Goal: Information Seeking & Learning: Learn about a topic

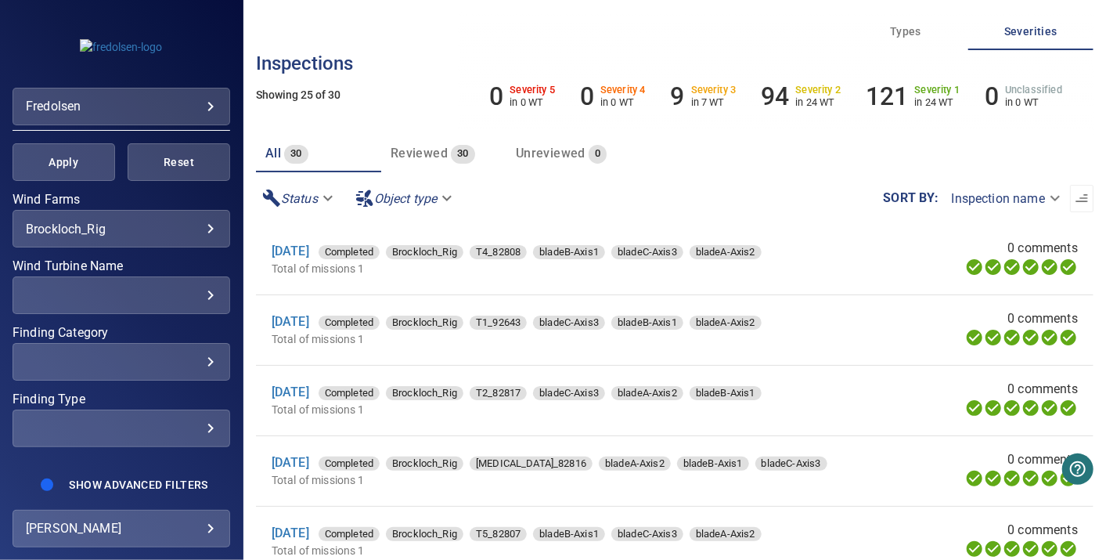
scroll to position [297, 0]
click at [200, 223] on body "**********" at bounding box center [553, 280] width 1106 height 560
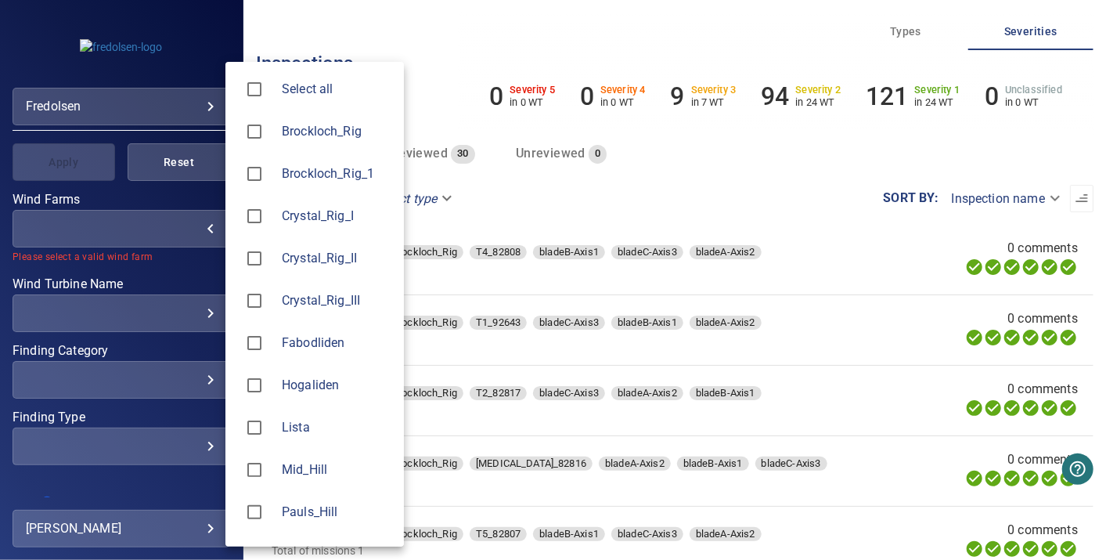
type input "*****"
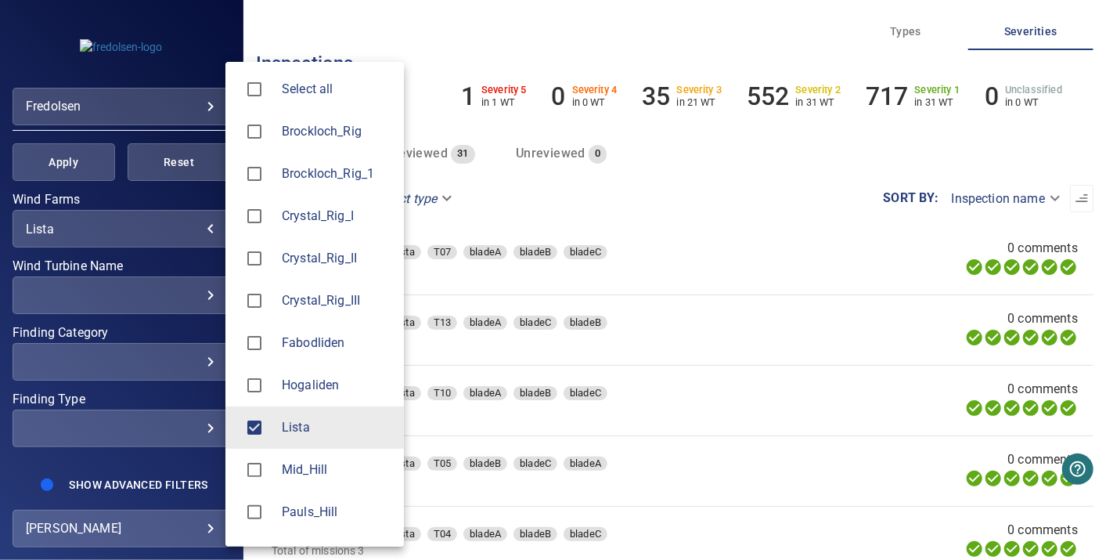
click at [769, 157] on div at bounding box center [553, 280] width 1106 height 560
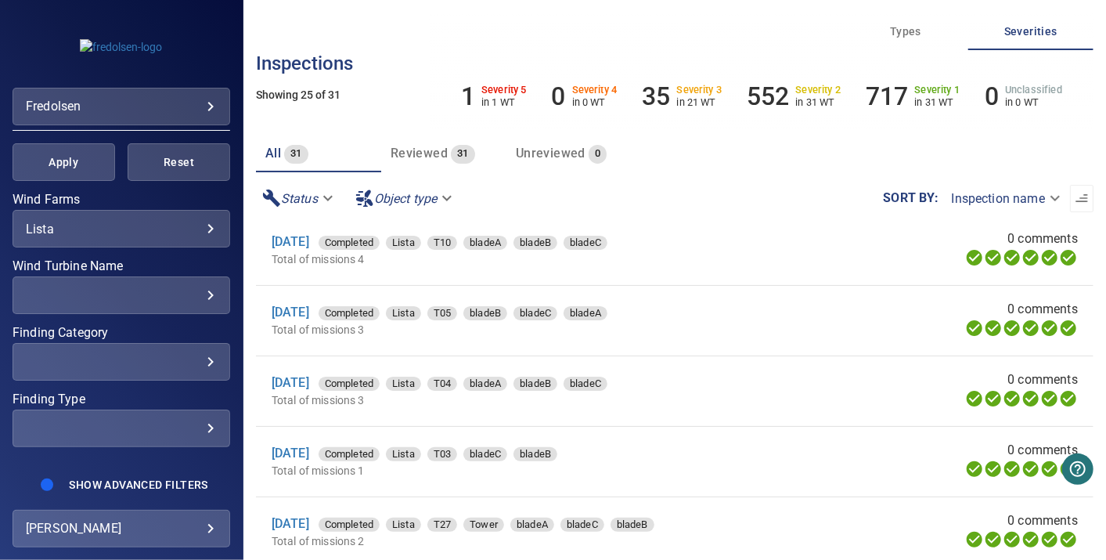
scroll to position [153, 0]
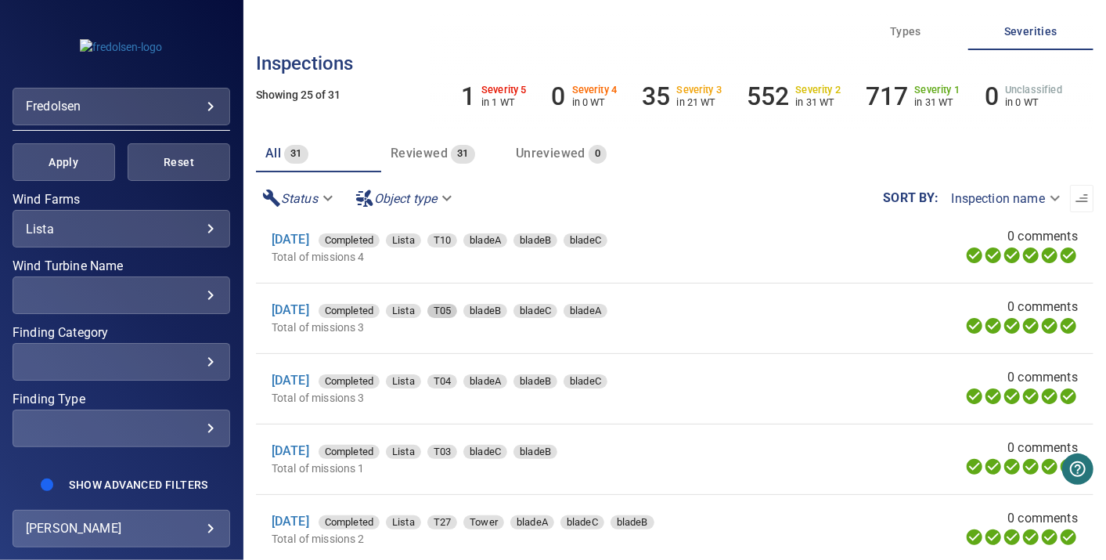
click at [457, 313] on span "T05" at bounding box center [442, 311] width 30 height 16
type input "**********"
click at [309, 308] on link "[DATE]" at bounding box center [291, 309] width 38 height 15
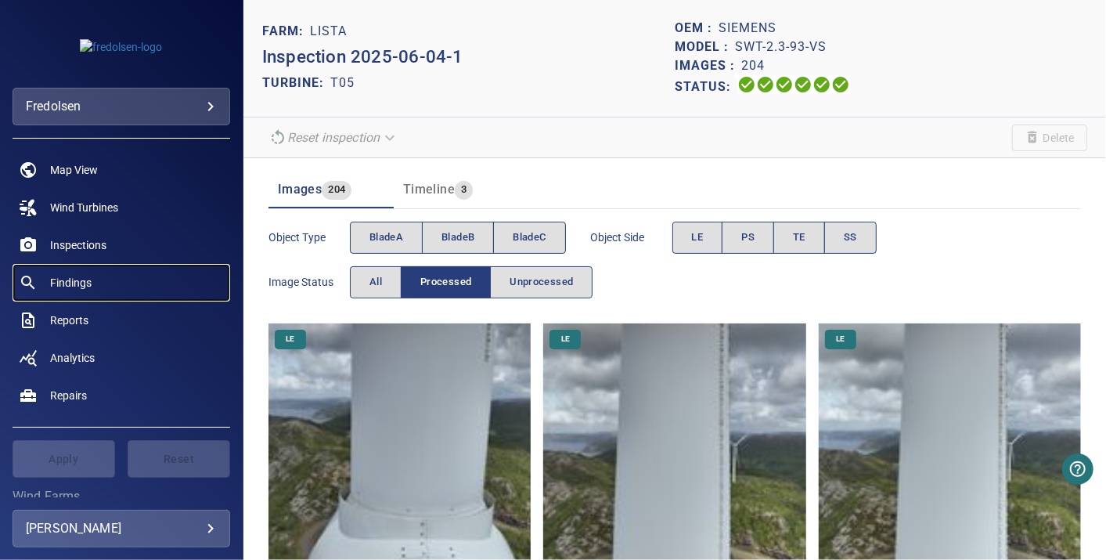
click at [96, 281] on link "Findings" at bounding box center [122, 283] width 218 height 38
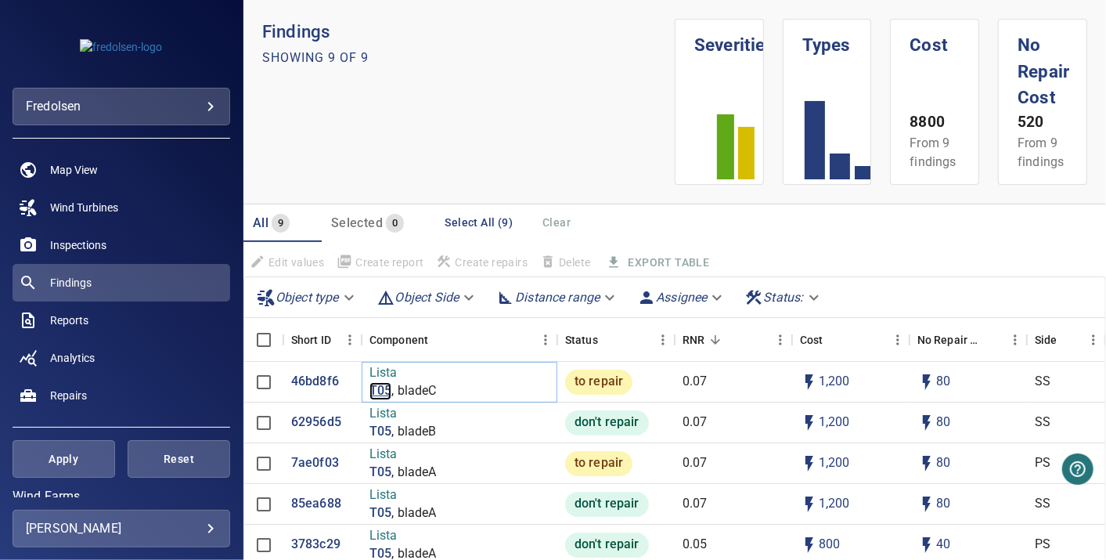
click at [380, 385] on p "T05" at bounding box center [380, 391] width 22 height 18
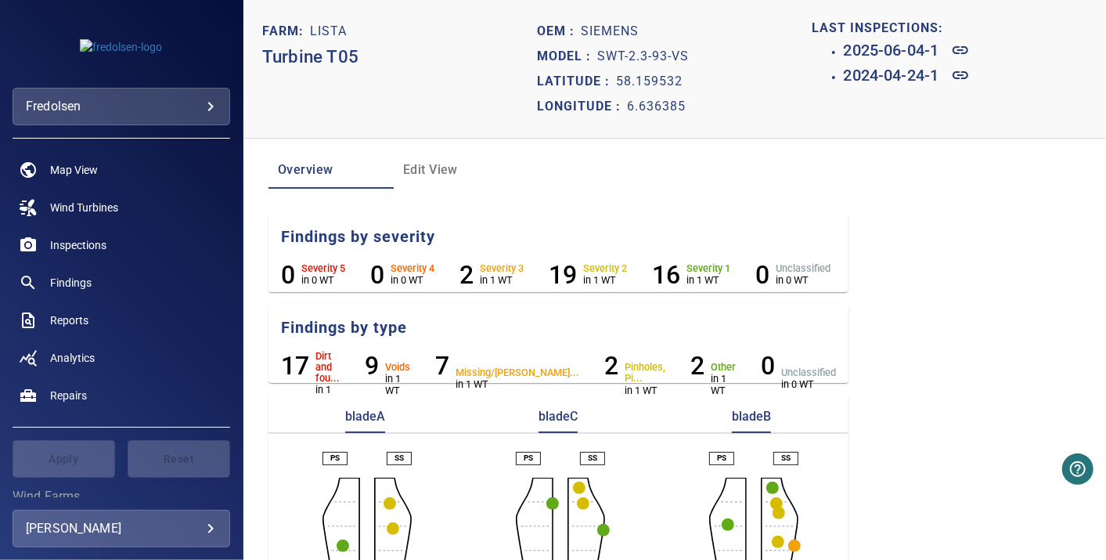
scroll to position [136, 0]
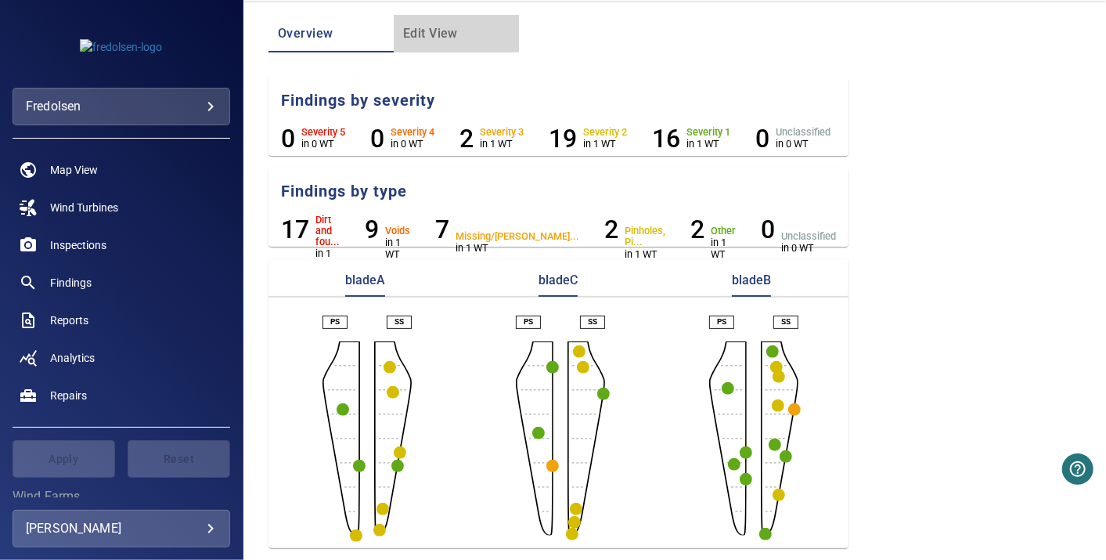
click at [436, 39] on span "Edit View" at bounding box center [456, 34] width 106 height 22
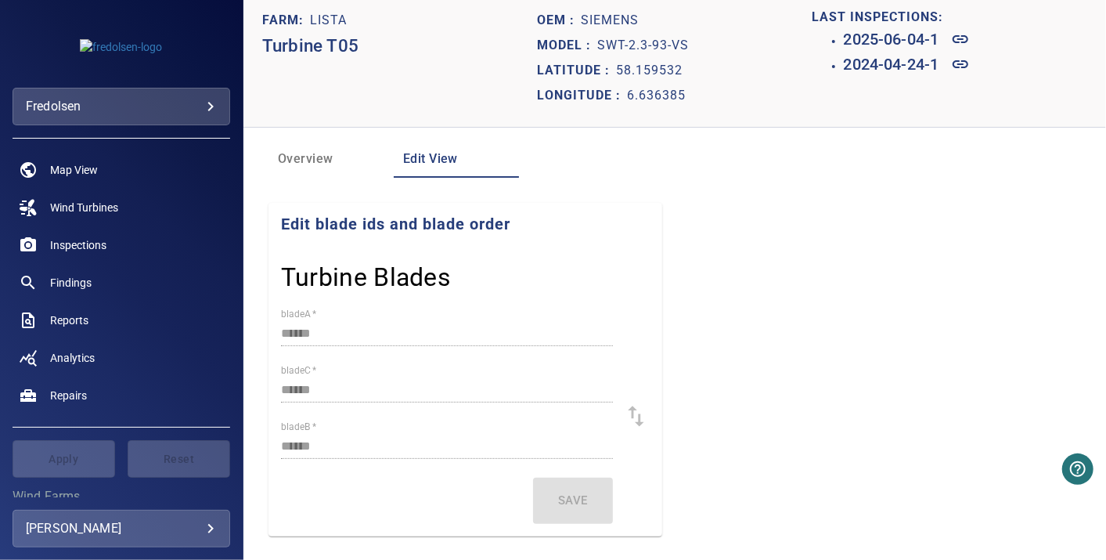
click at [315, 170] on button "Overview" at bounding box center [330, 159] width 125 height 38
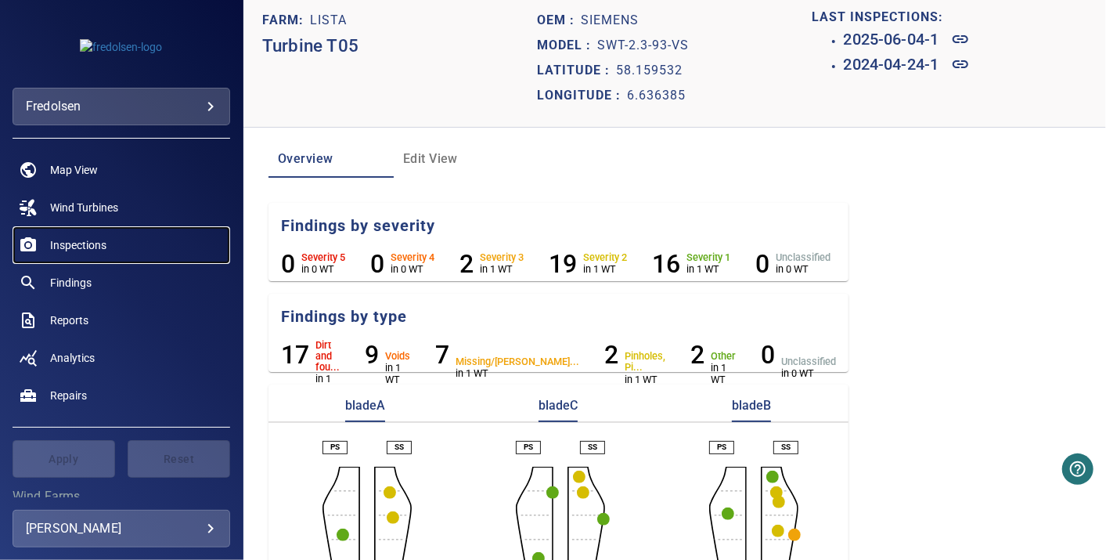
click at [102, 243] on span "Inspections" at bounding box center [78, 245] width 56 height 16
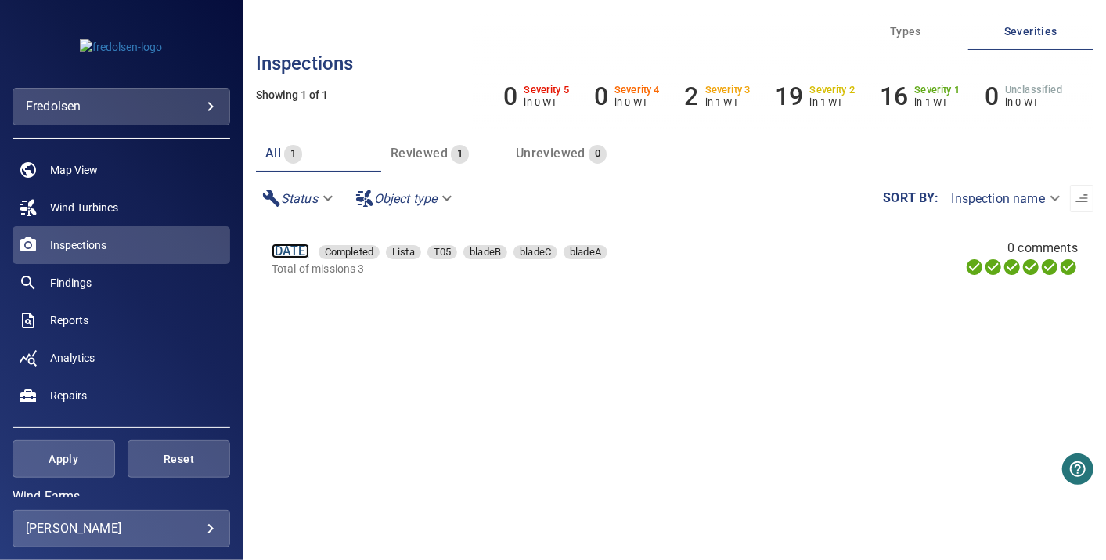
click at [301, 249] on link "[DATE]" at bounding box center [291, 250] width 38 height 15
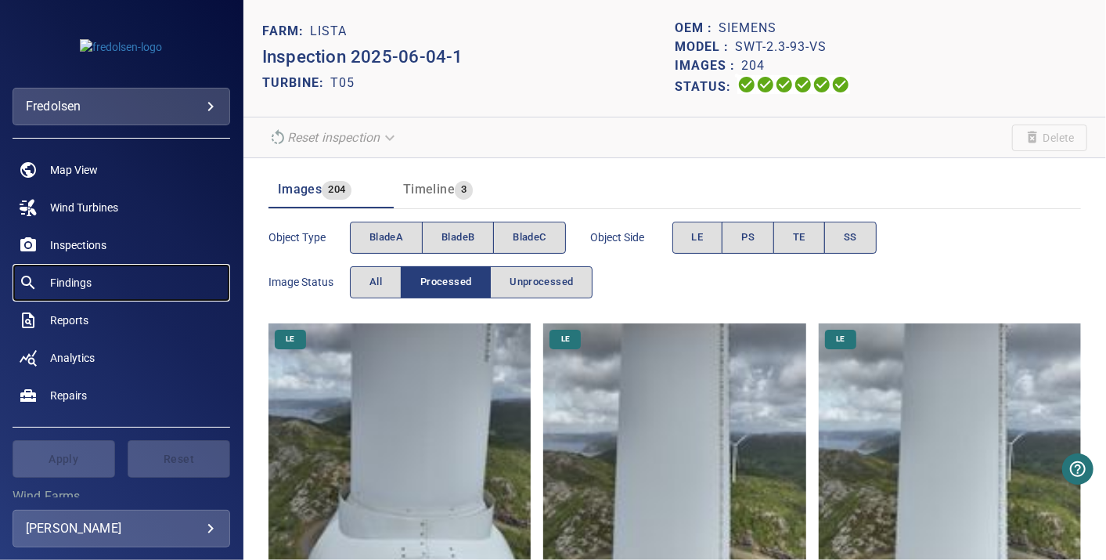
click at [80, 283] on span "Findings" at bounding box center [70, 283] width 41 height 16
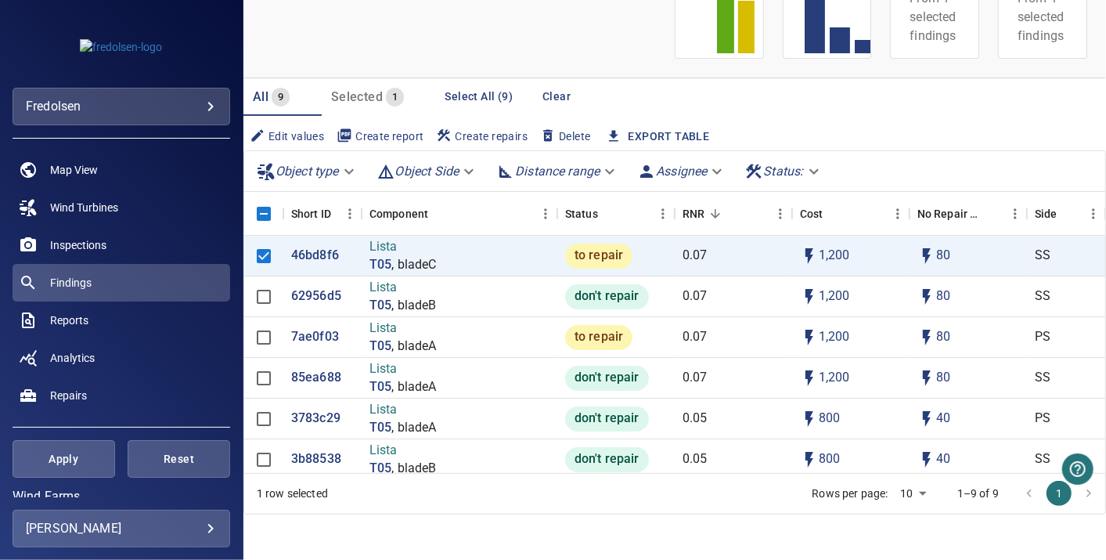
scroll to position [147, 0]
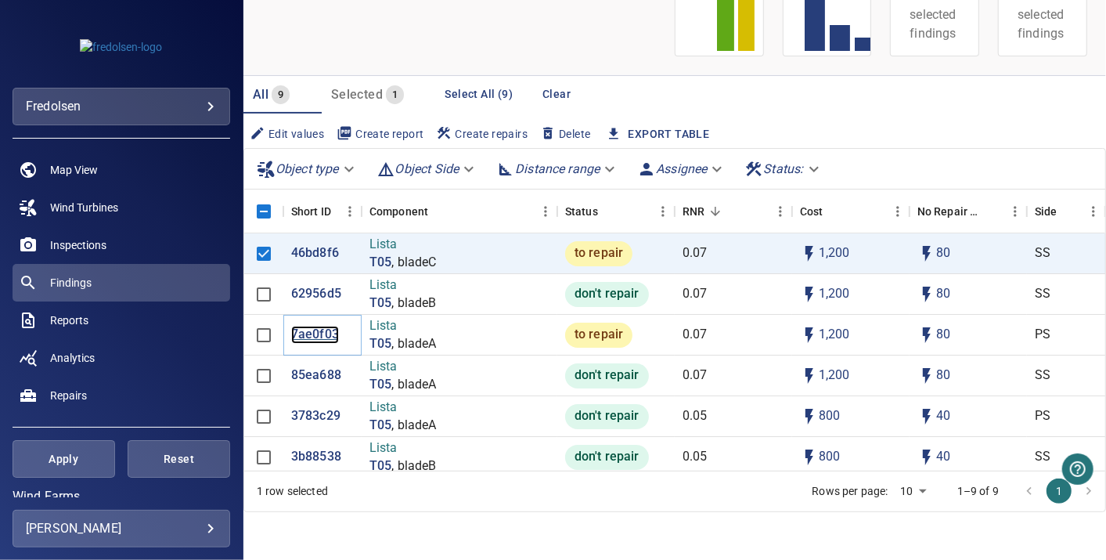
click at [304, 335] on p "7ae0f03" at bounding box center [315, 335] width 48 height 18
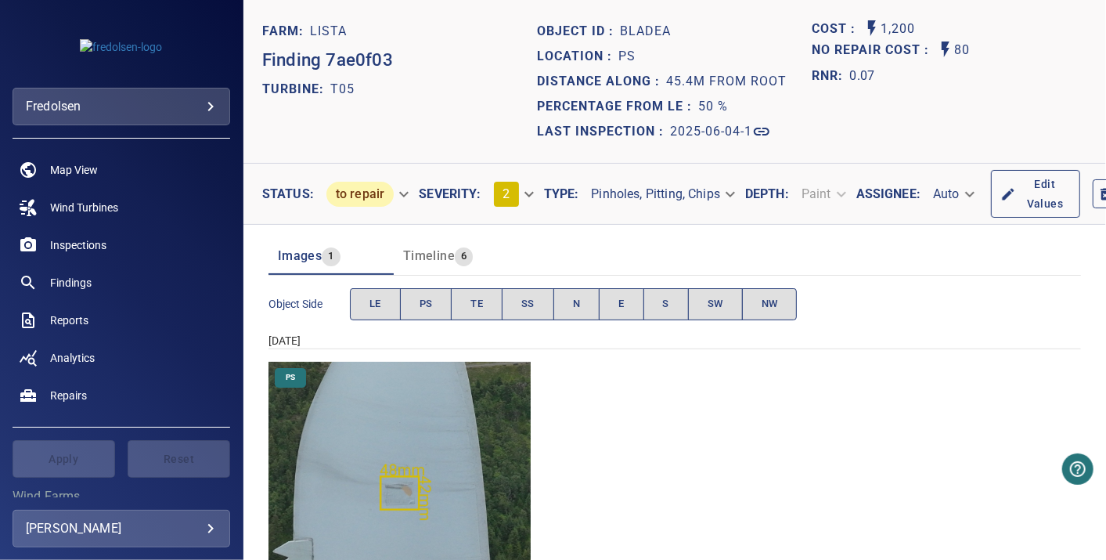
scroll to position [110, 0]
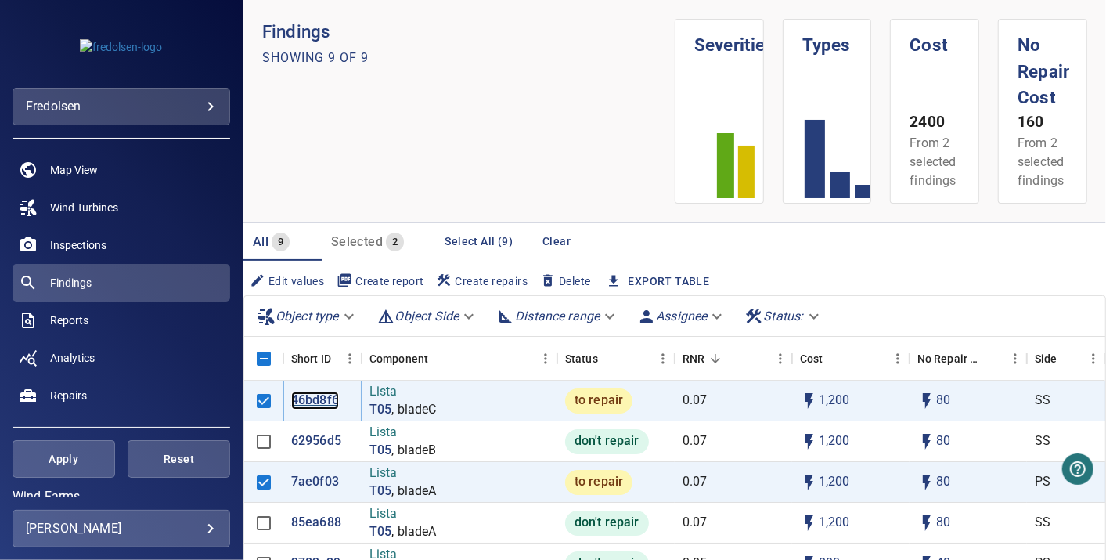
click at [322, 404] on p "46bd8f6" at bounding box center [315, 400] width 48 height 18
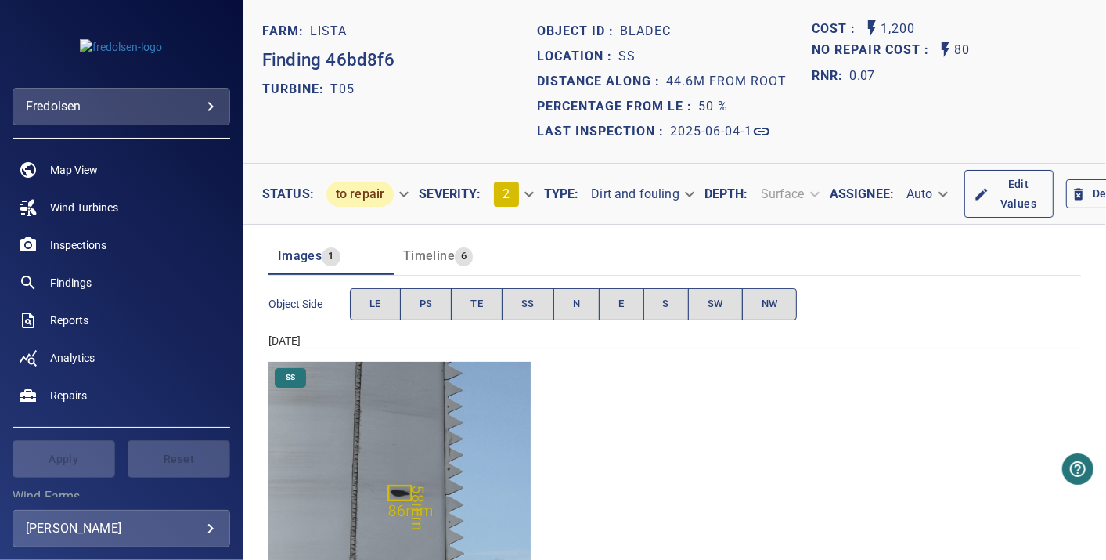
scroll to position [110, 0]
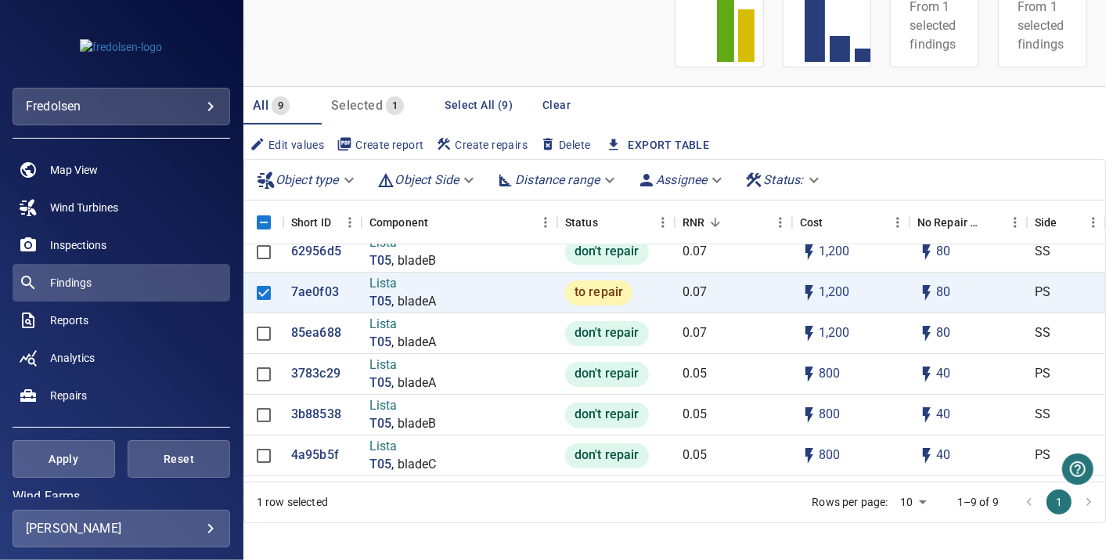
scroll to position [148, 0]
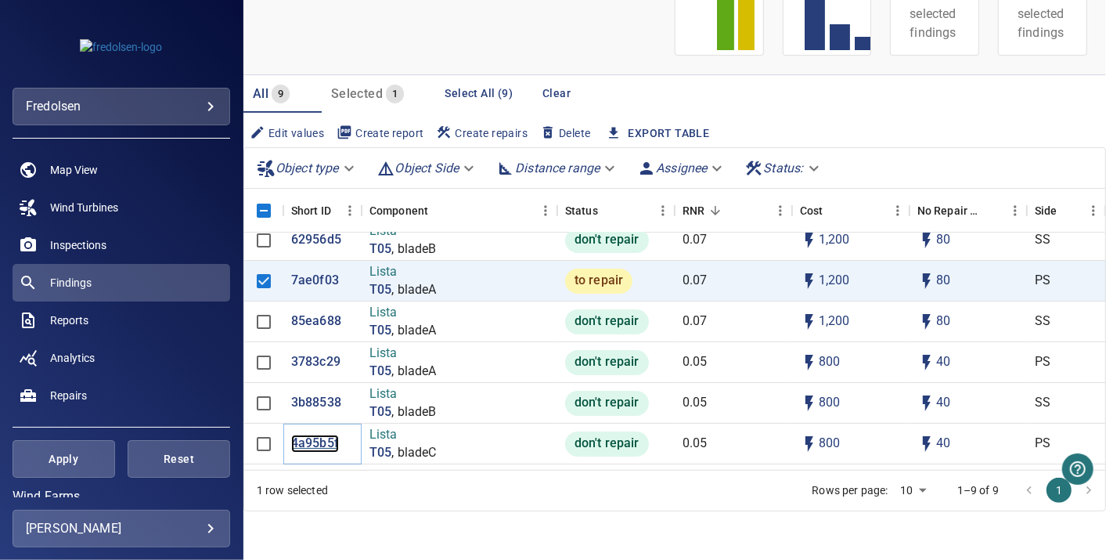
click at [311, 434] on p "4a95b5f" at bounding box center [315, 443] width 48 height 18
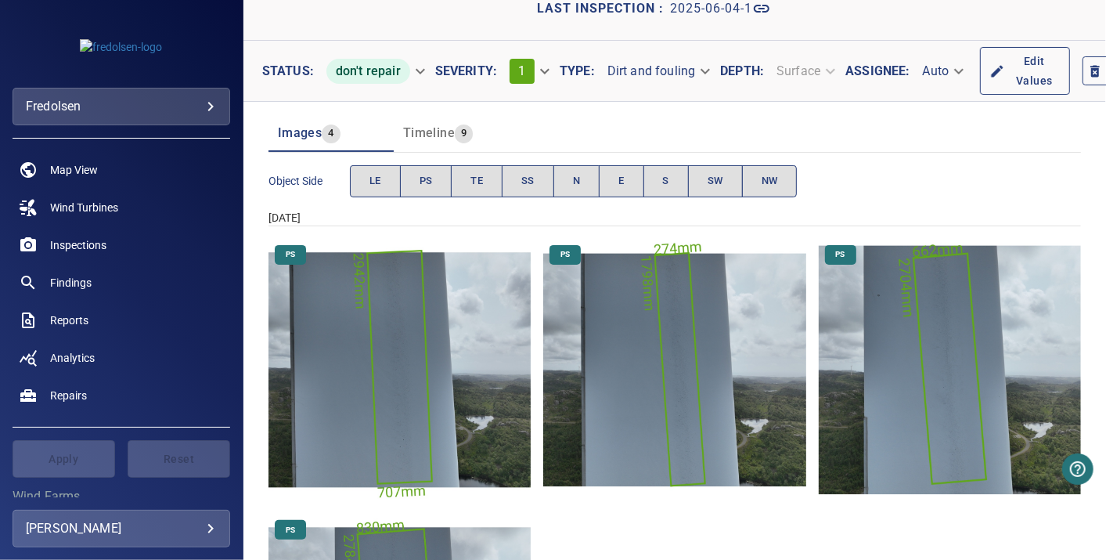
scroll to position [13, 0]
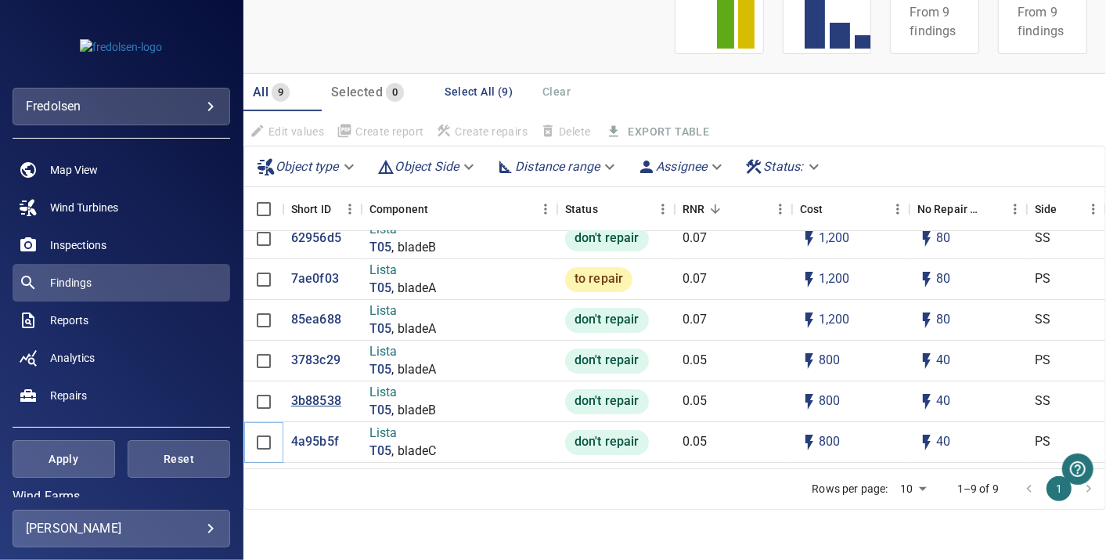
scroll to position [129, 0]
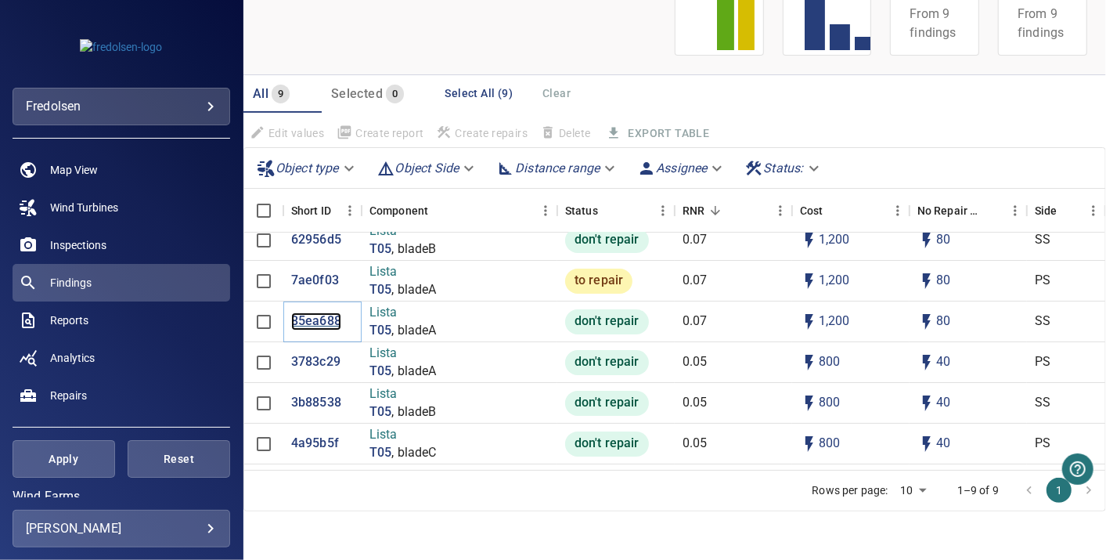
click at [325, 312] on p "85ea688" at bounding box center [316, 321] width 50 height 18
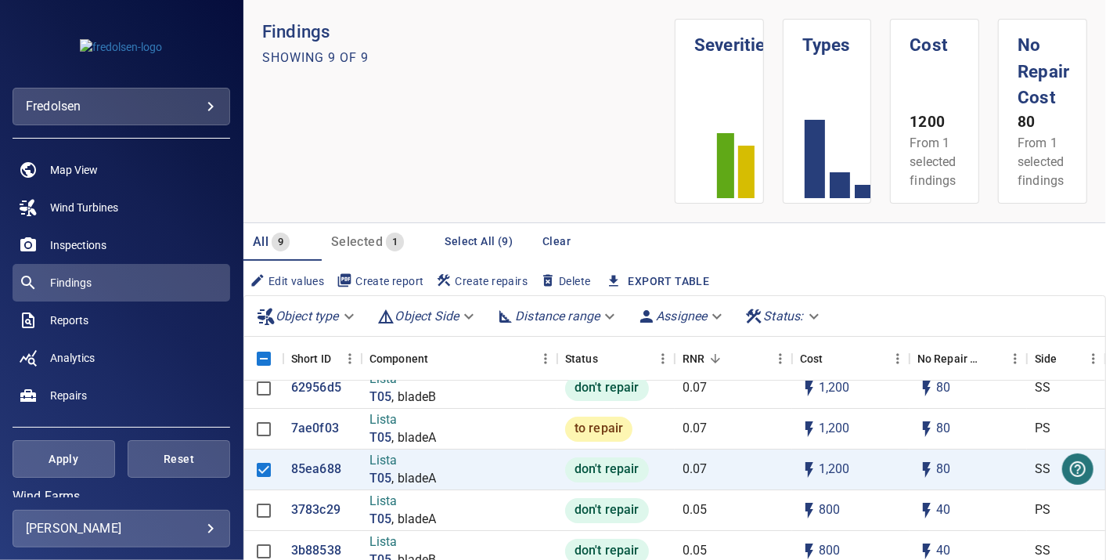
scroll to position [11, 0]
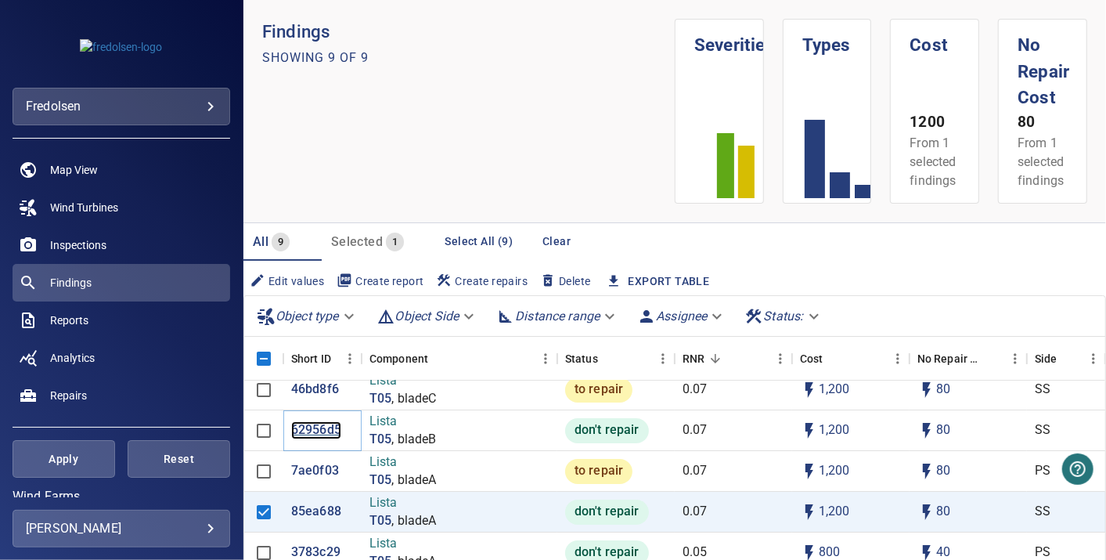
click at [325, 426] on p "62956d5" at bounding box center [316, 430] width 50 height 18
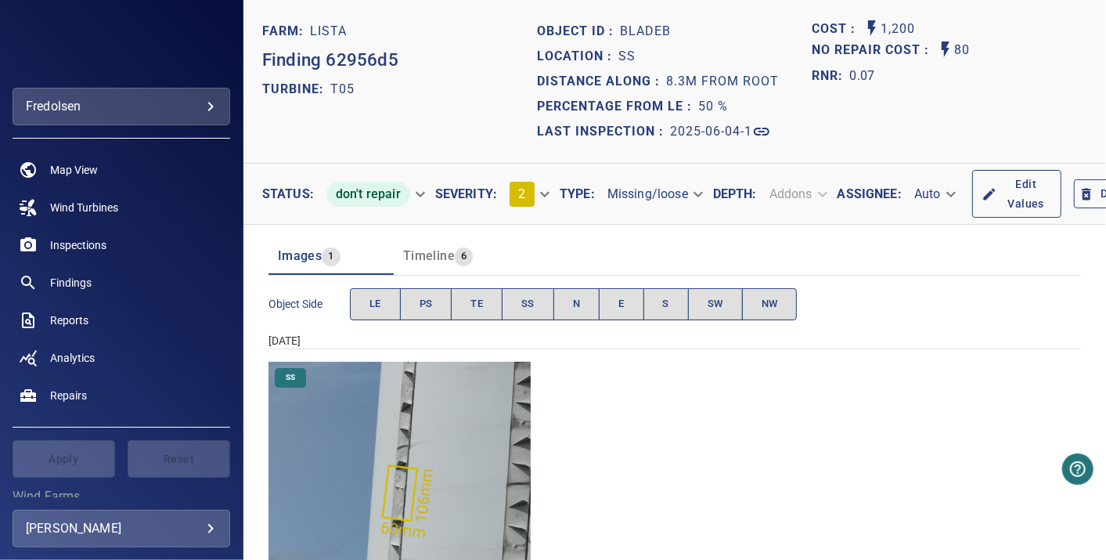
scroll to position [110, 0]
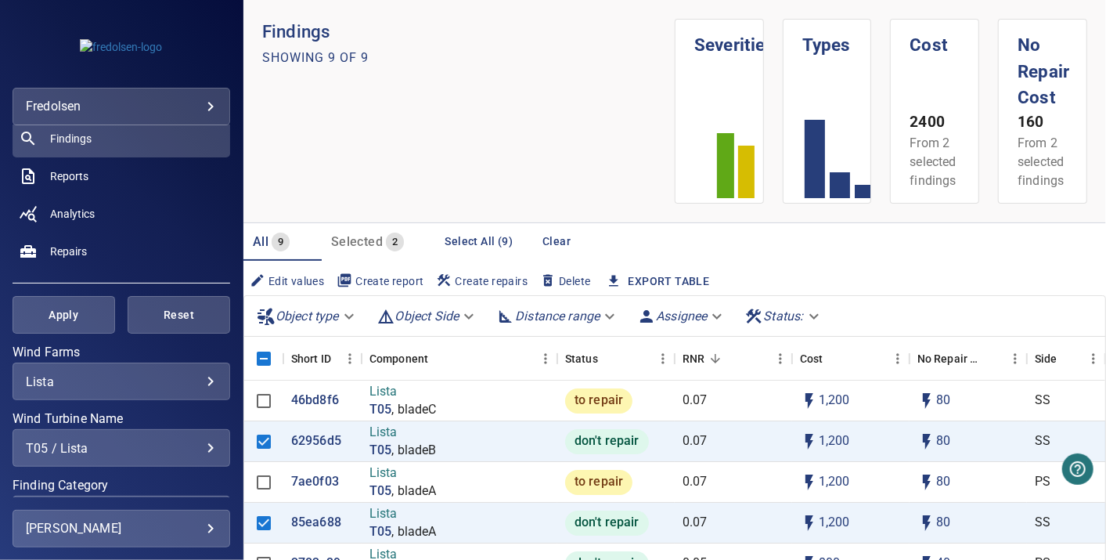
scroll to position [145, 0]
click at [176, 390] on div "Lista ***** ​" at bounding box center [122, 381] width 218 height 38
click at [198, 375] on body "**********" at bounding box center [553, 280] width 1106 height 560
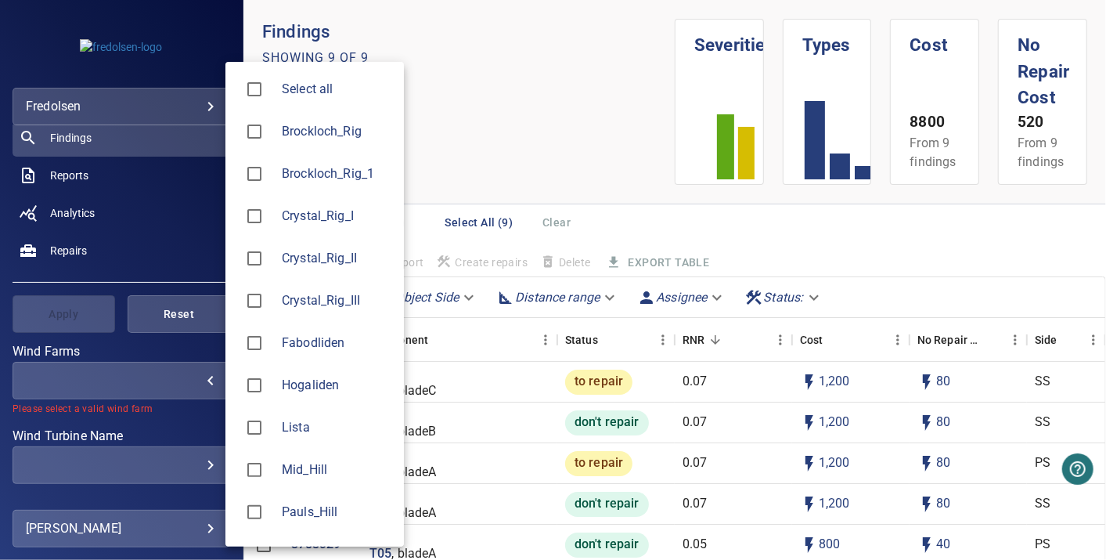
type input "*********"
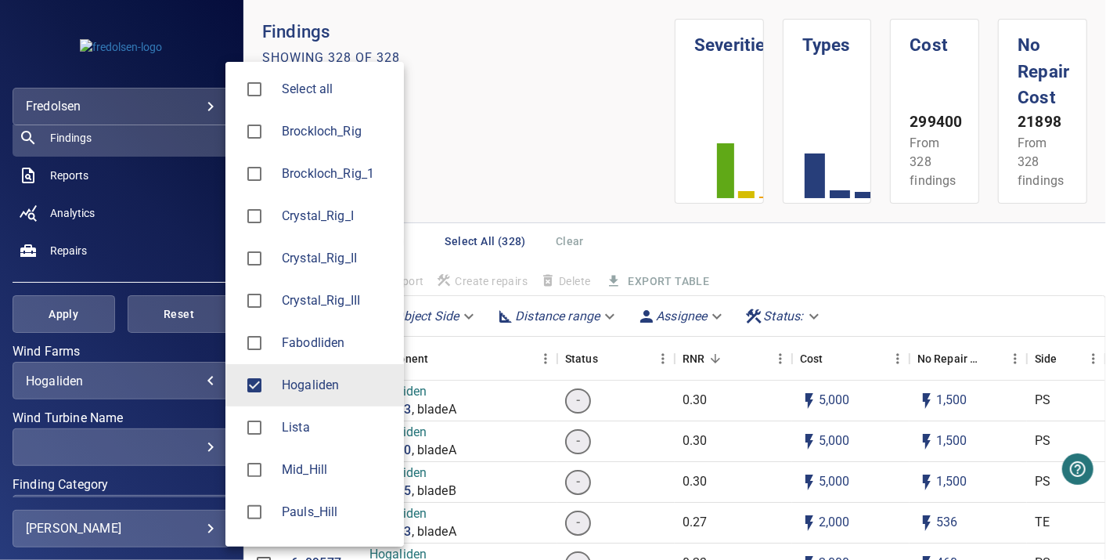
click at [628, 248] on div at bounding box center [553, 280] width 1106 height 560
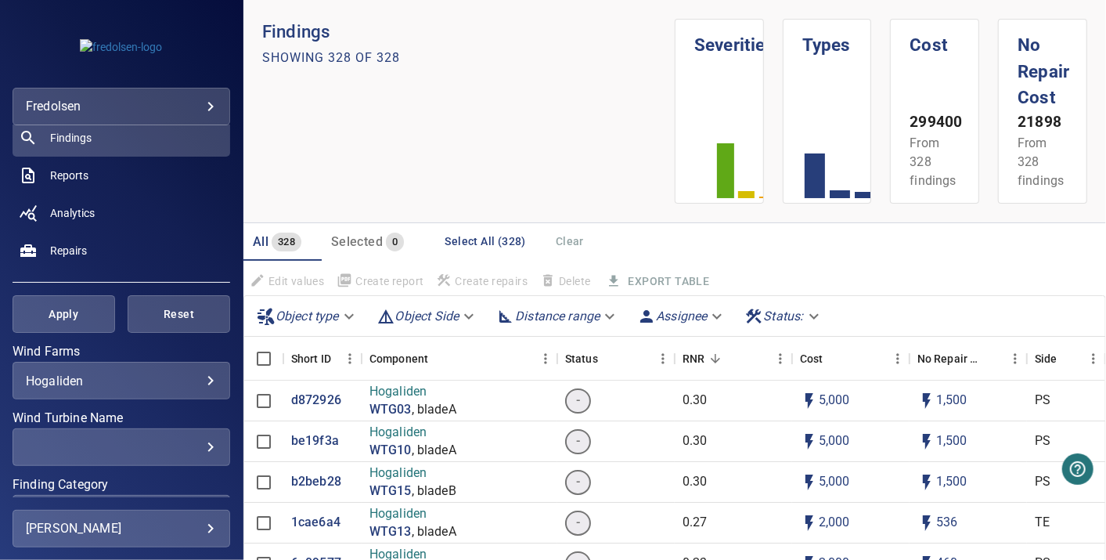
scroll to position [139, 0]
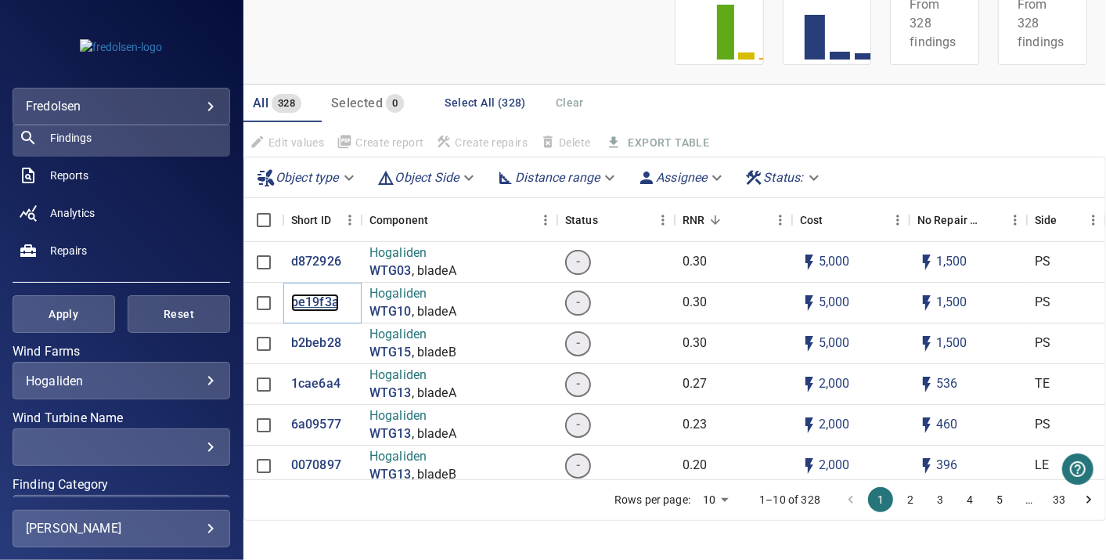
click at [317, 303] on p "be19f3a" at bounding box center [315, 302] width 48 height 18
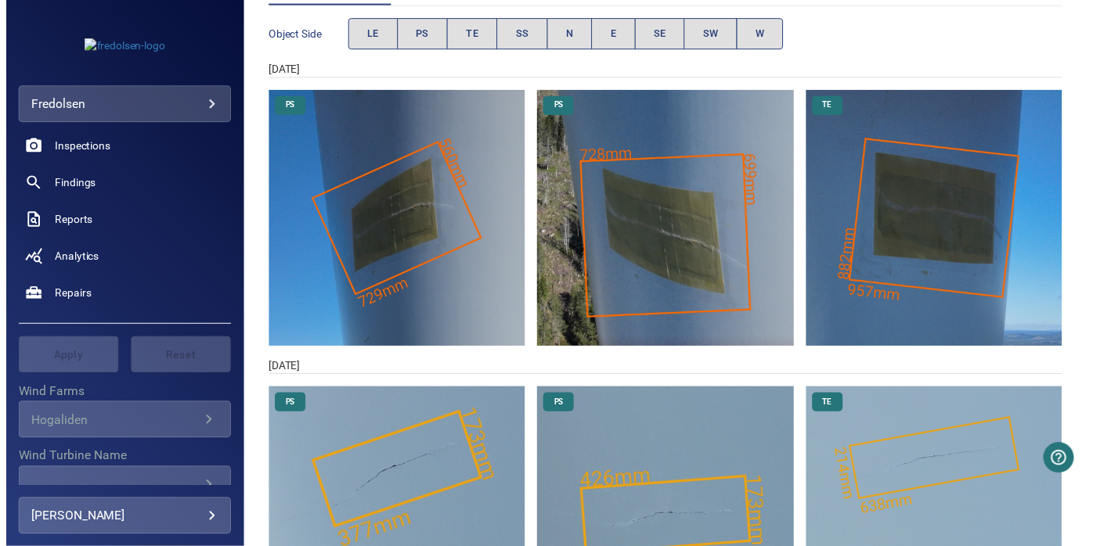
scroll to position [270, 0]
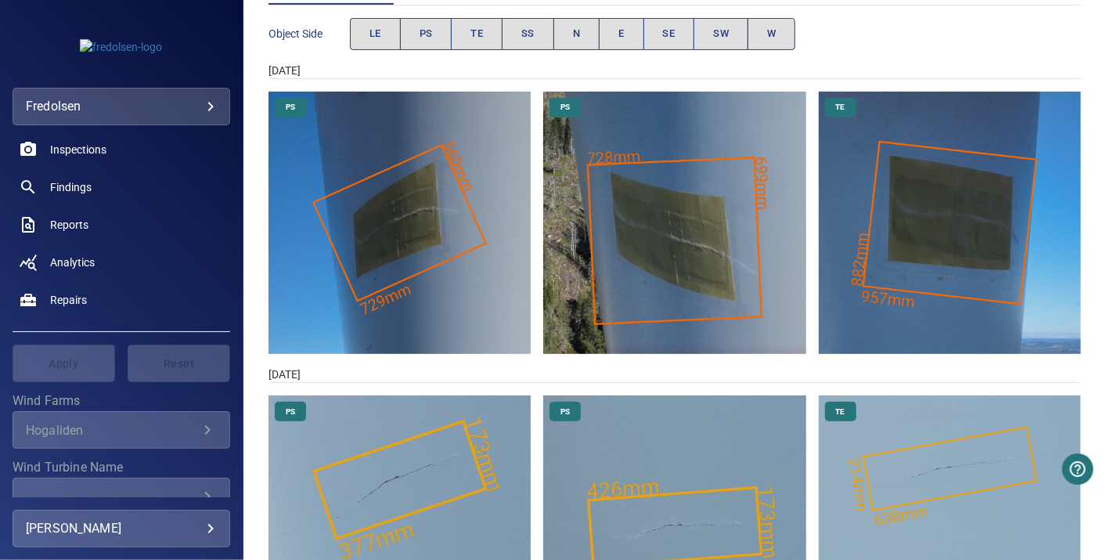
click at [198, 430] on icon "Wind Farms" at bounding box center [207, 429] width 19 height 19
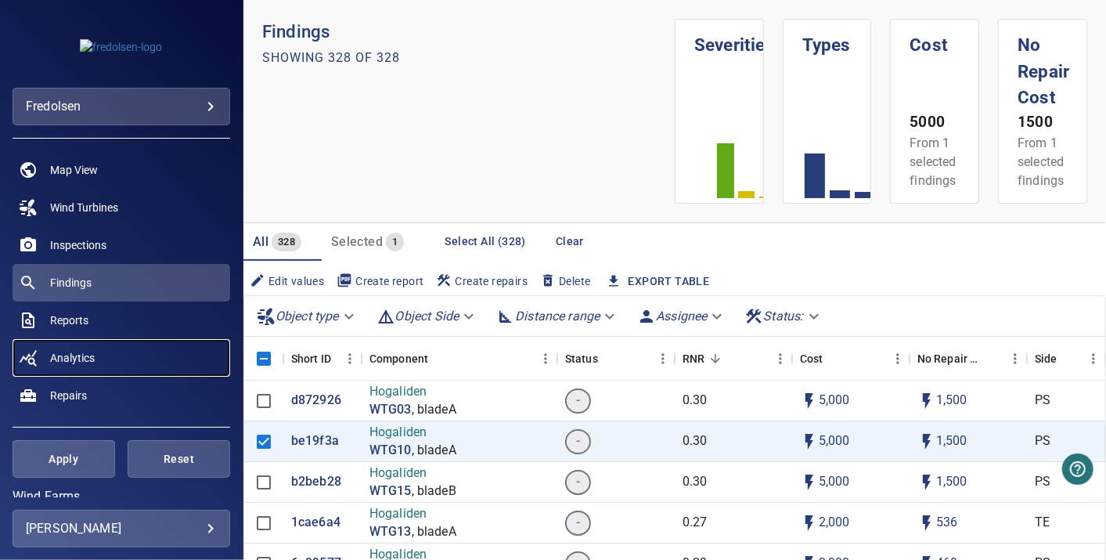
click at [51, 362] on span "Analytics" at bounding box center [72, 358] width 45 height 16
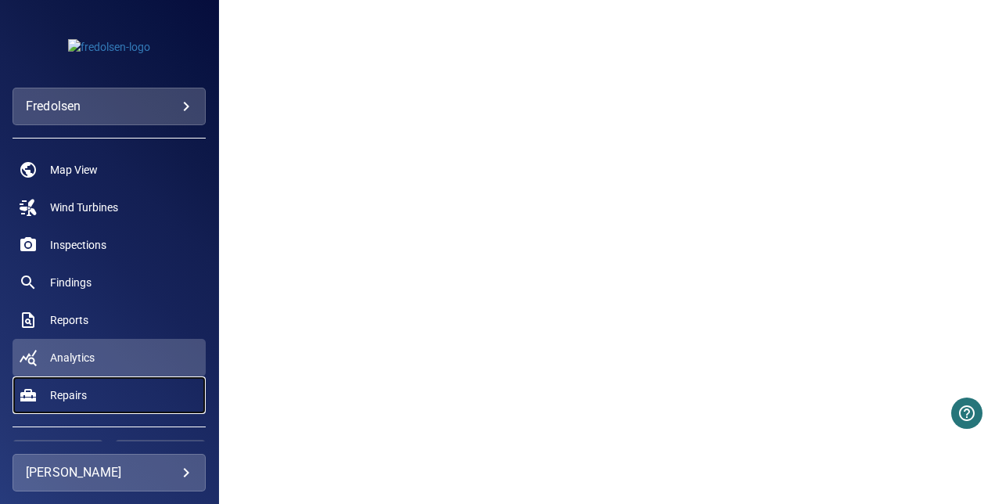
click at [128, 402] on link "Repairs" at bounding box center [109, 395] width 193 height 38
